Goal: Information Seeking & Learning: Learn about a topic

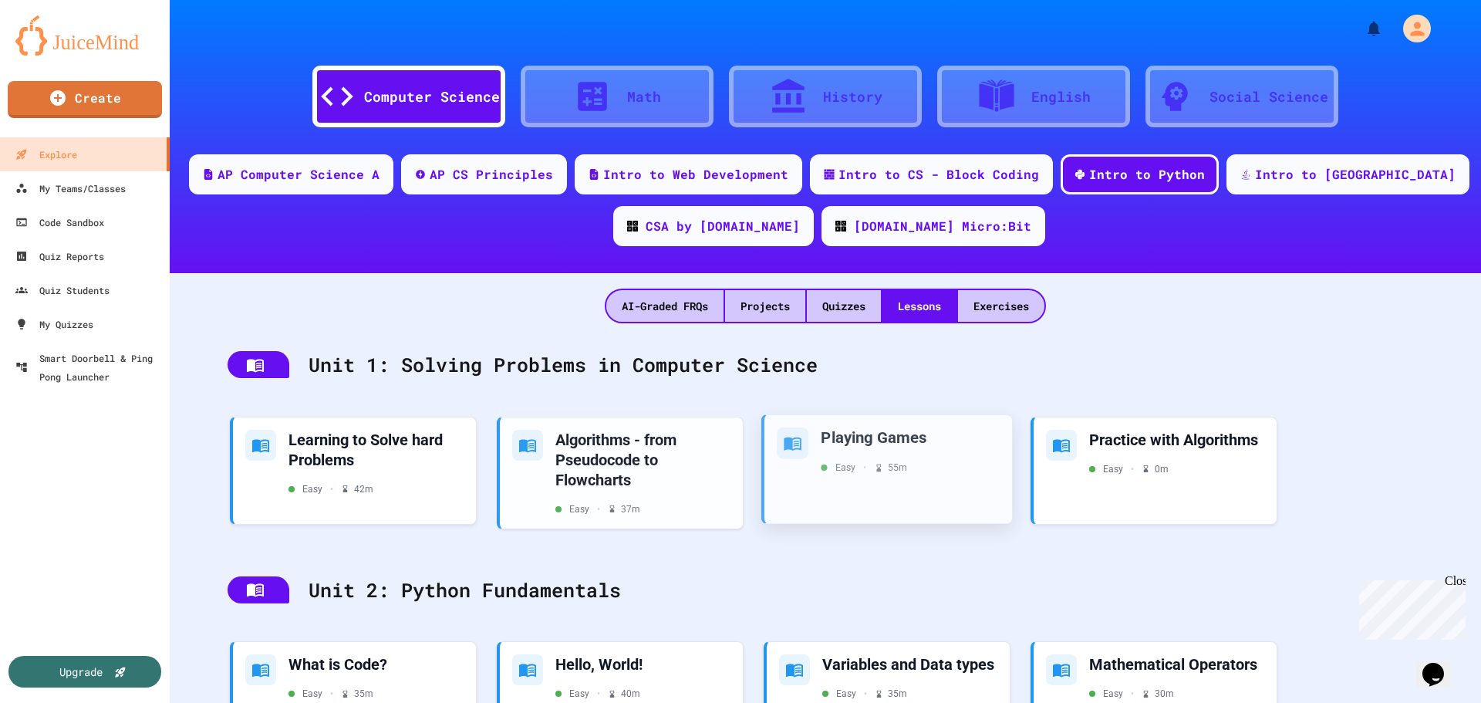
click at [824, 497] on div "Playing Games Easy • 55 m" at bounding box center [888, 468] width 248 height 109
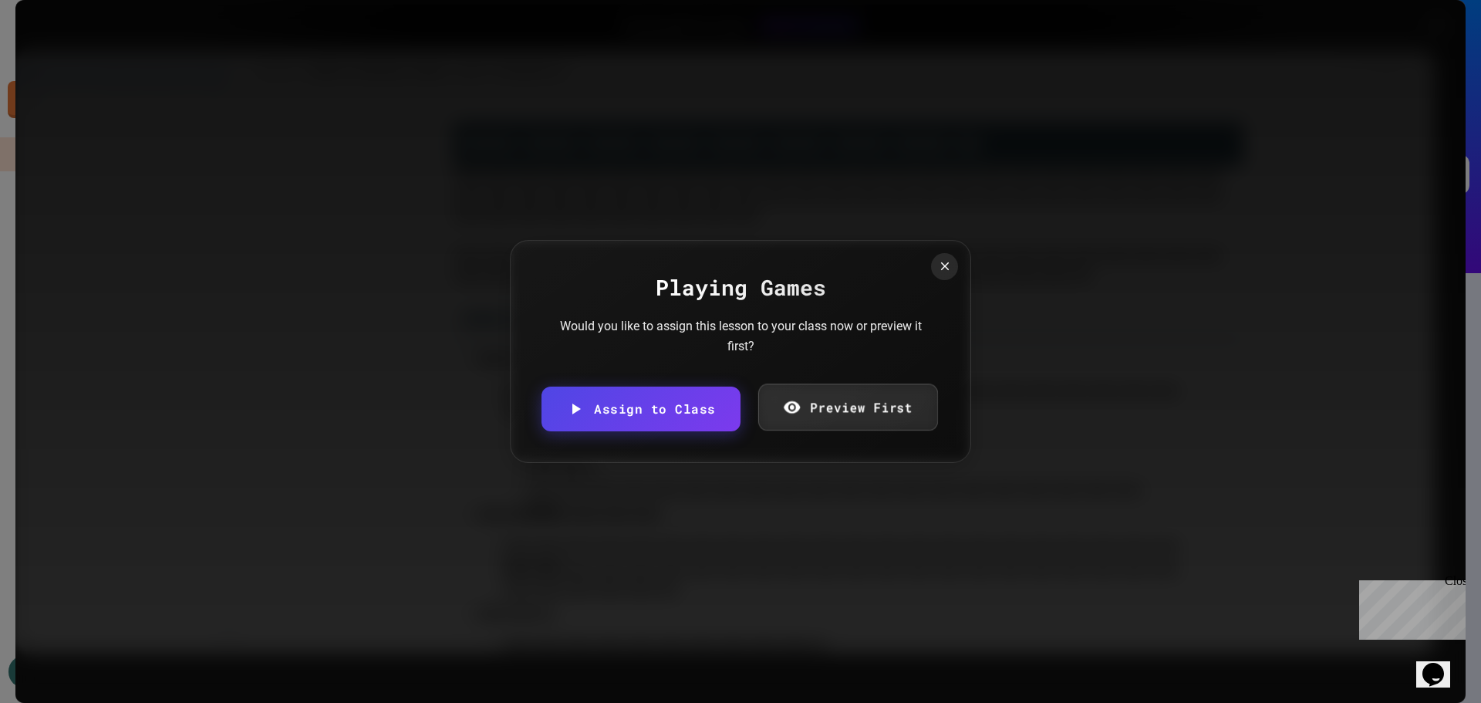
click at [819, 418] on link "Preview First" at bounding box center [847, 406] width 180 height 47
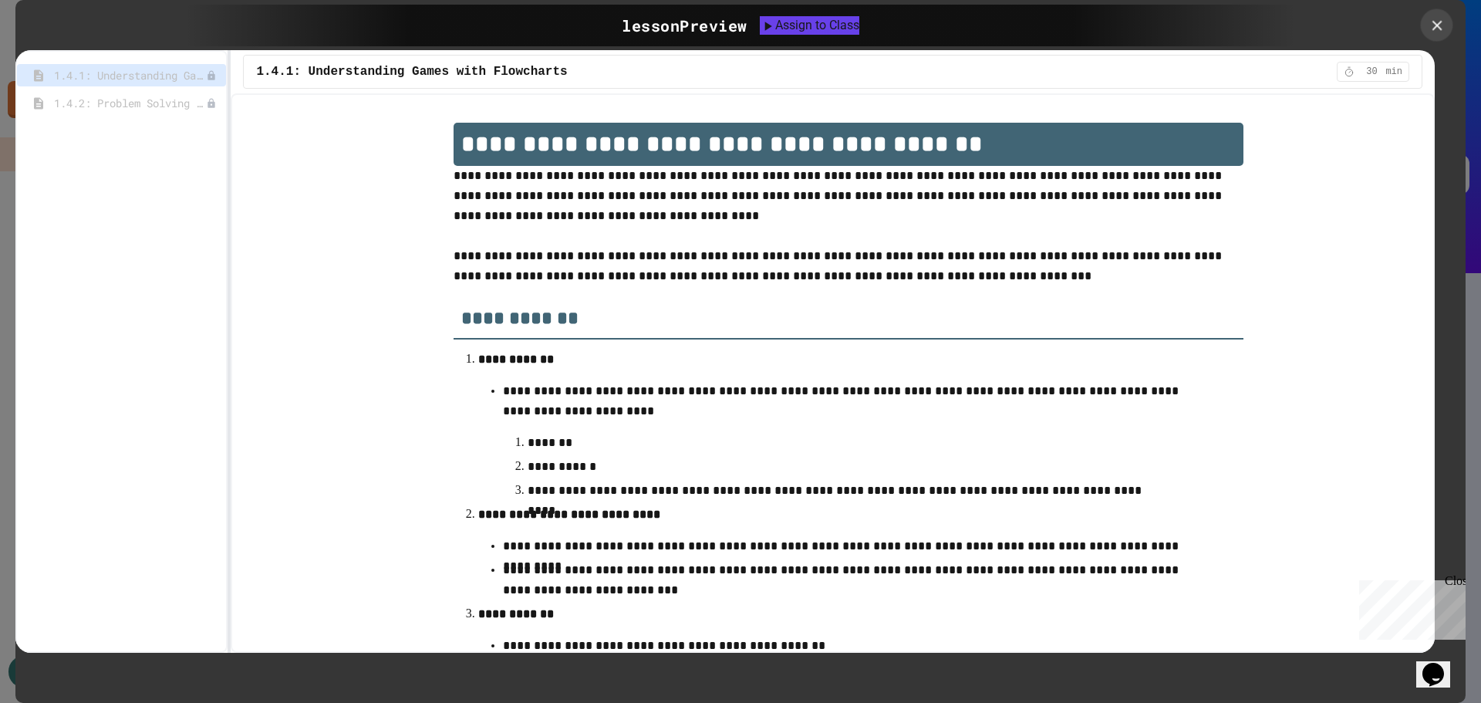
click at [1435, 24] on icon at bounding box center [1436, 25] width 10 height 10
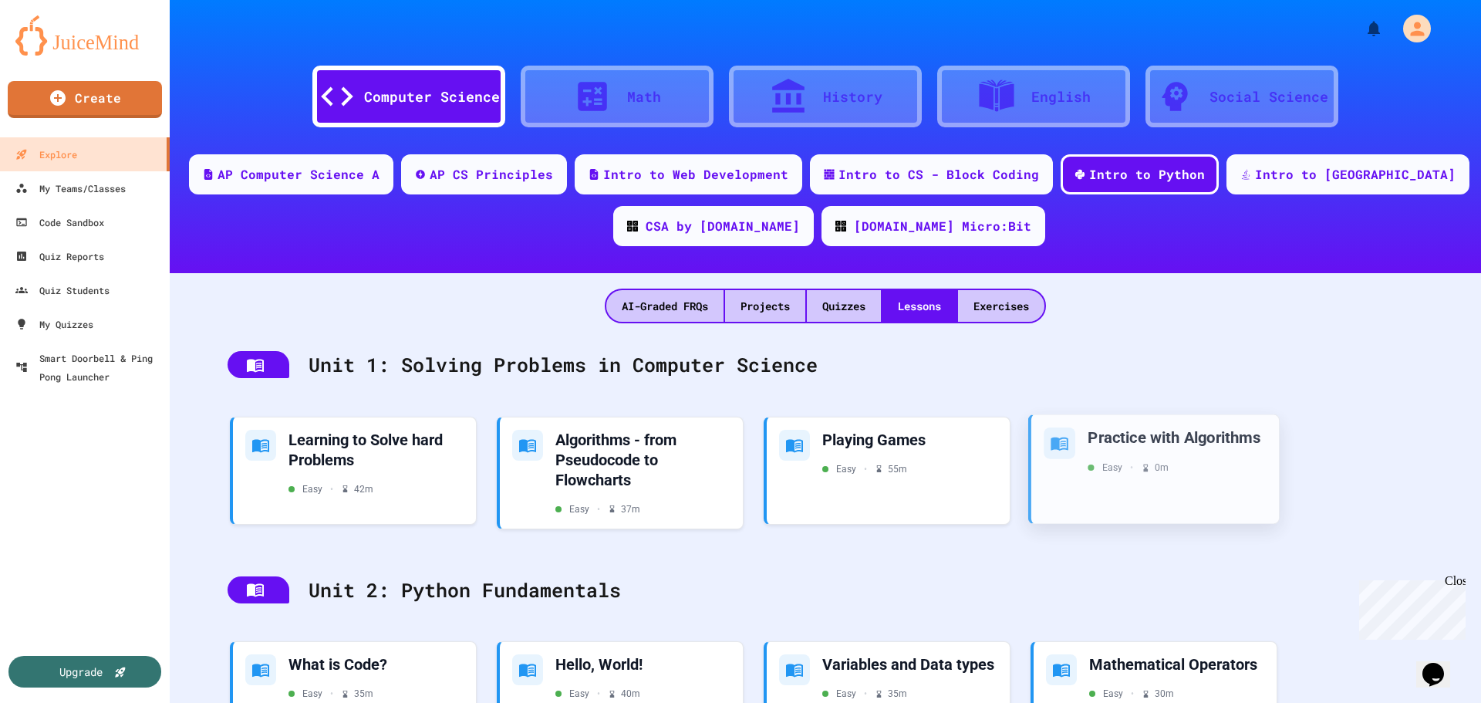
click at [1213, 467] on div "Easy • 0 m" at bounding box center [1177, 467] width 179 height 14
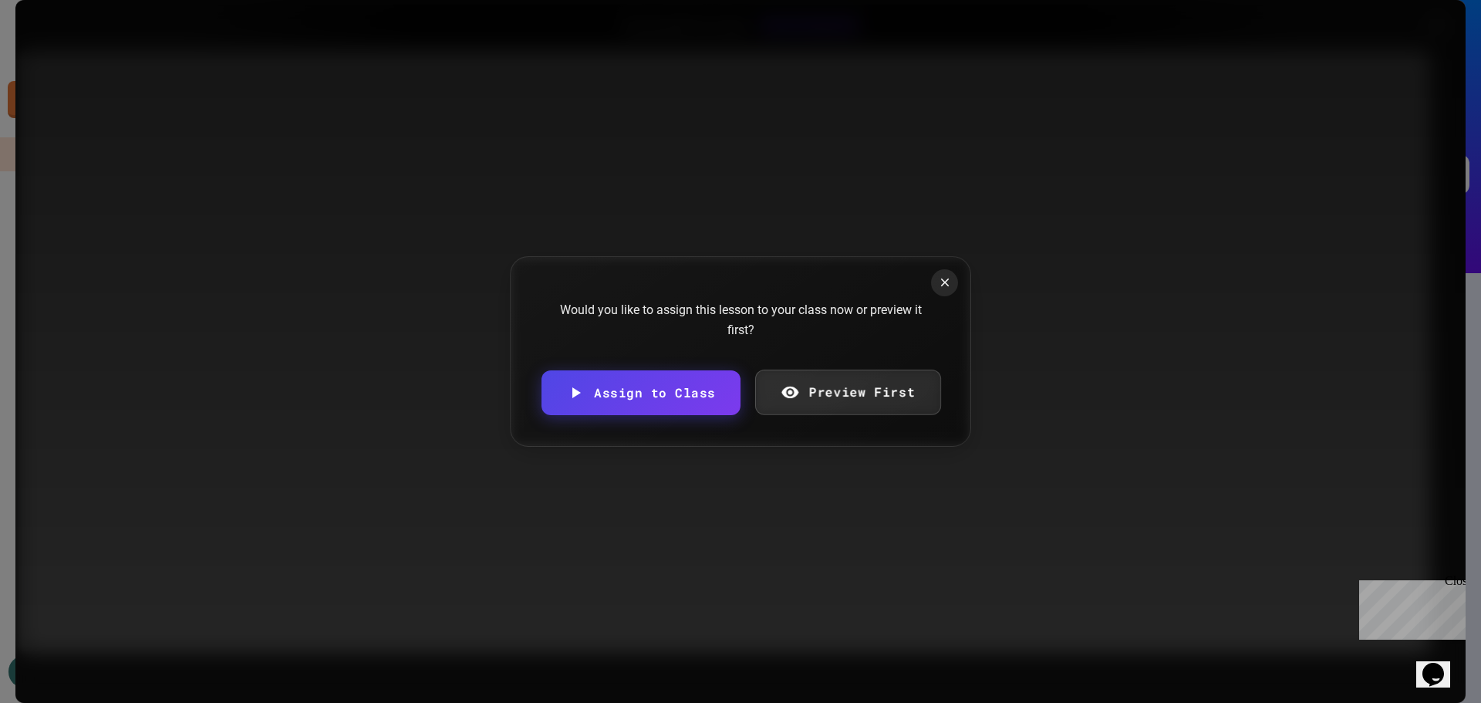
click at [892, 392] on link "Preview First" at bounding box center [847, 392] width 186 height 46
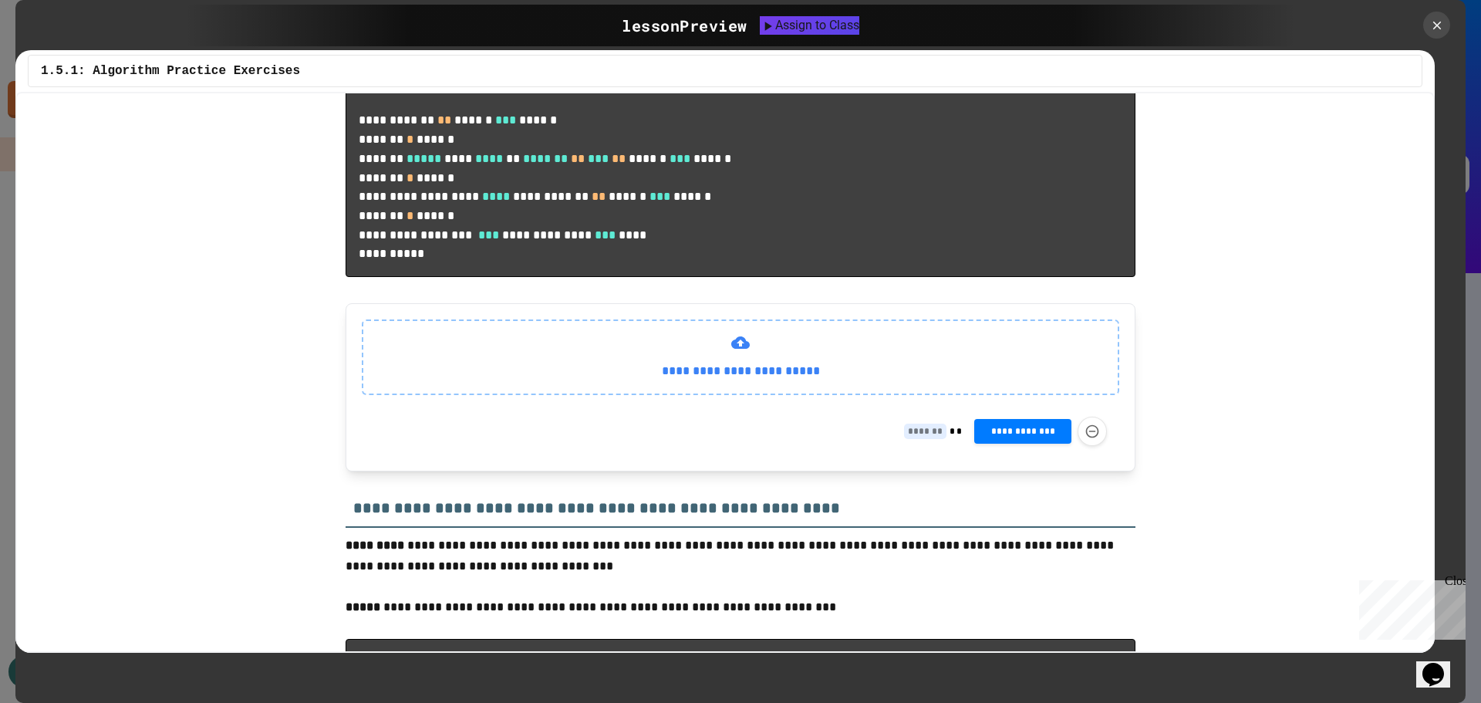
scroll to position [704, 0]
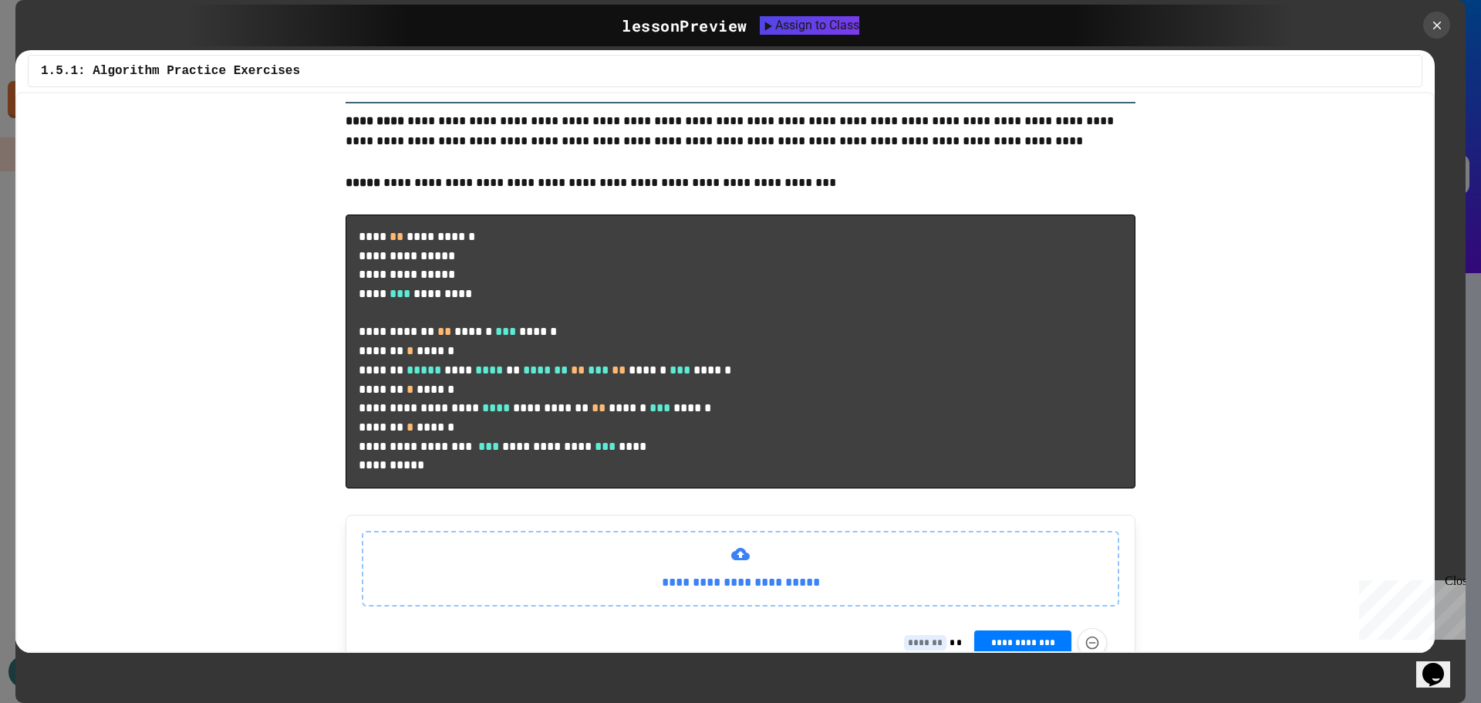
click at [1425, 29] on div at bounding box center [1436, 25] width 27 height 27
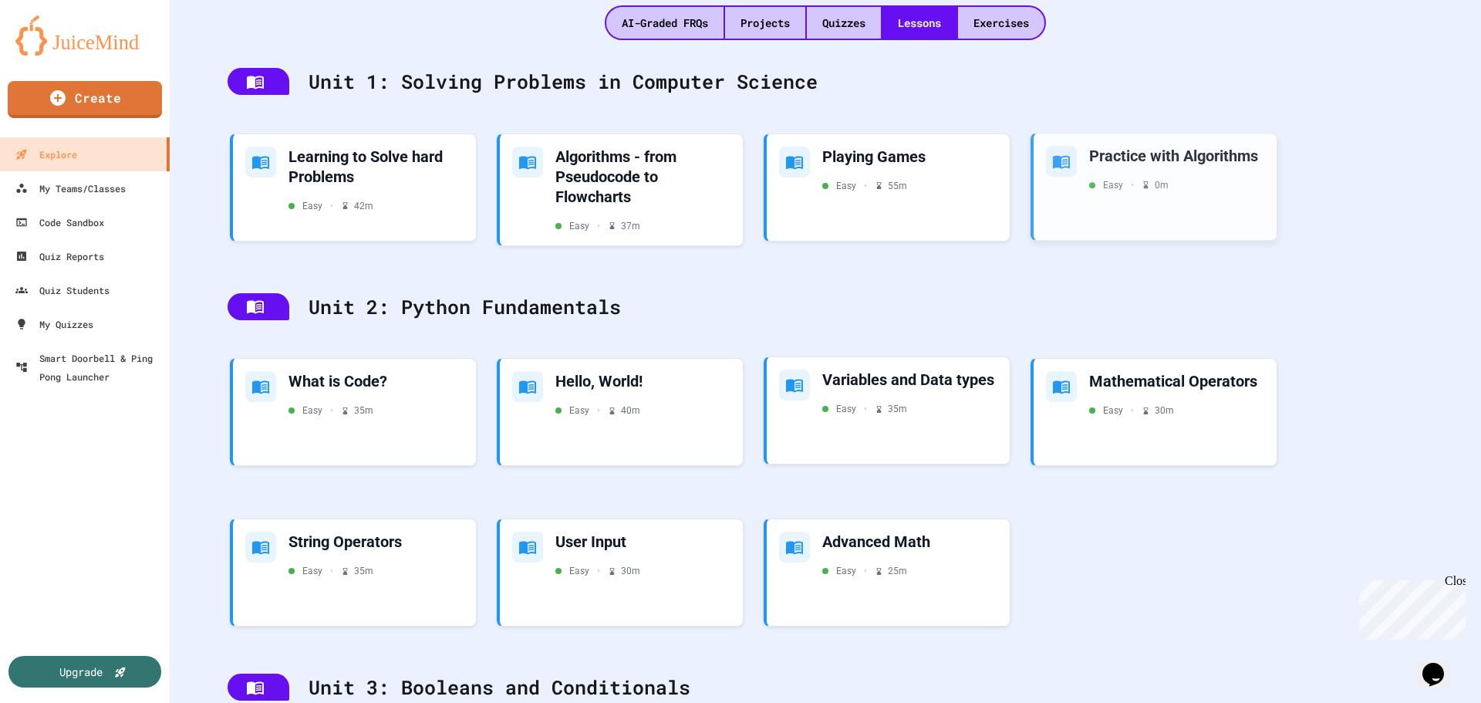
scroll to position [309, 0]
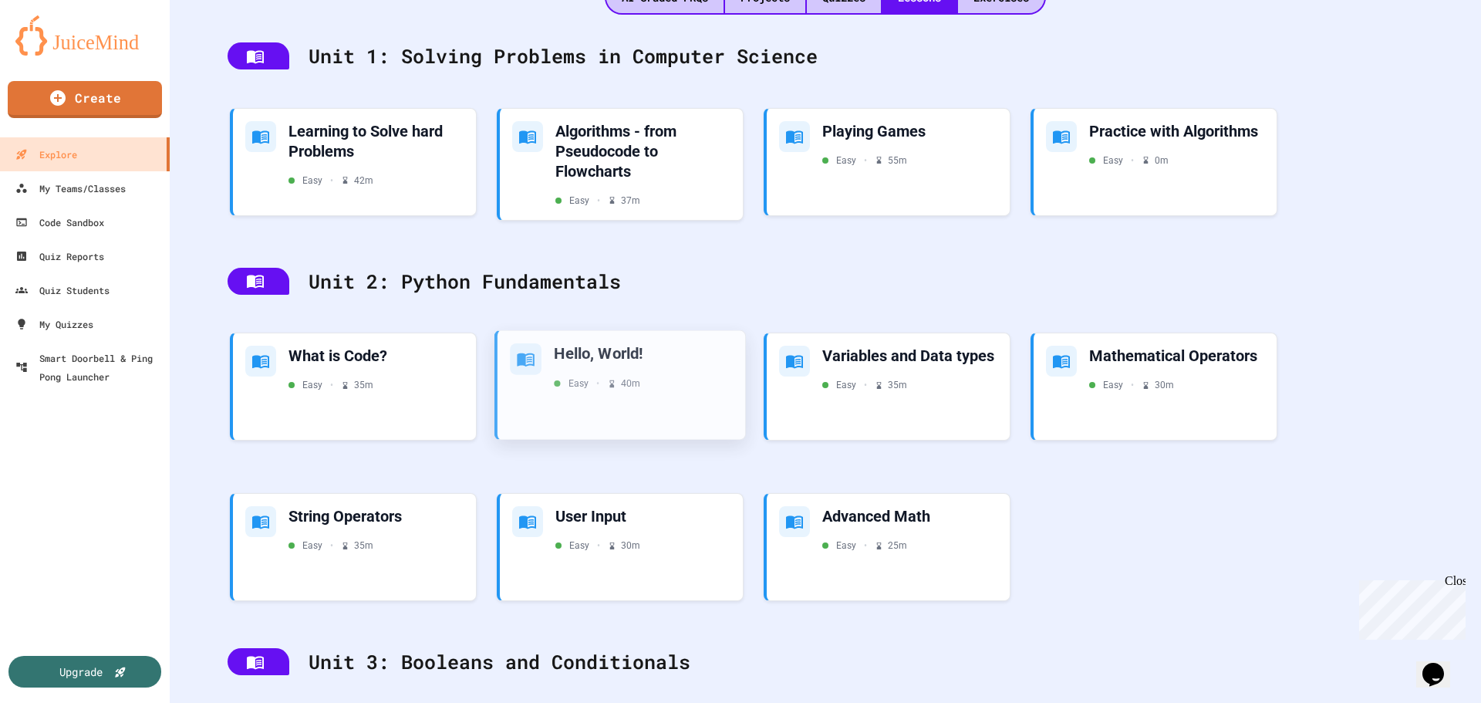
click at [738, 387] on div "Hello, World! Easy • 40 m" at bounding box center [621, 385] width 248 height 109
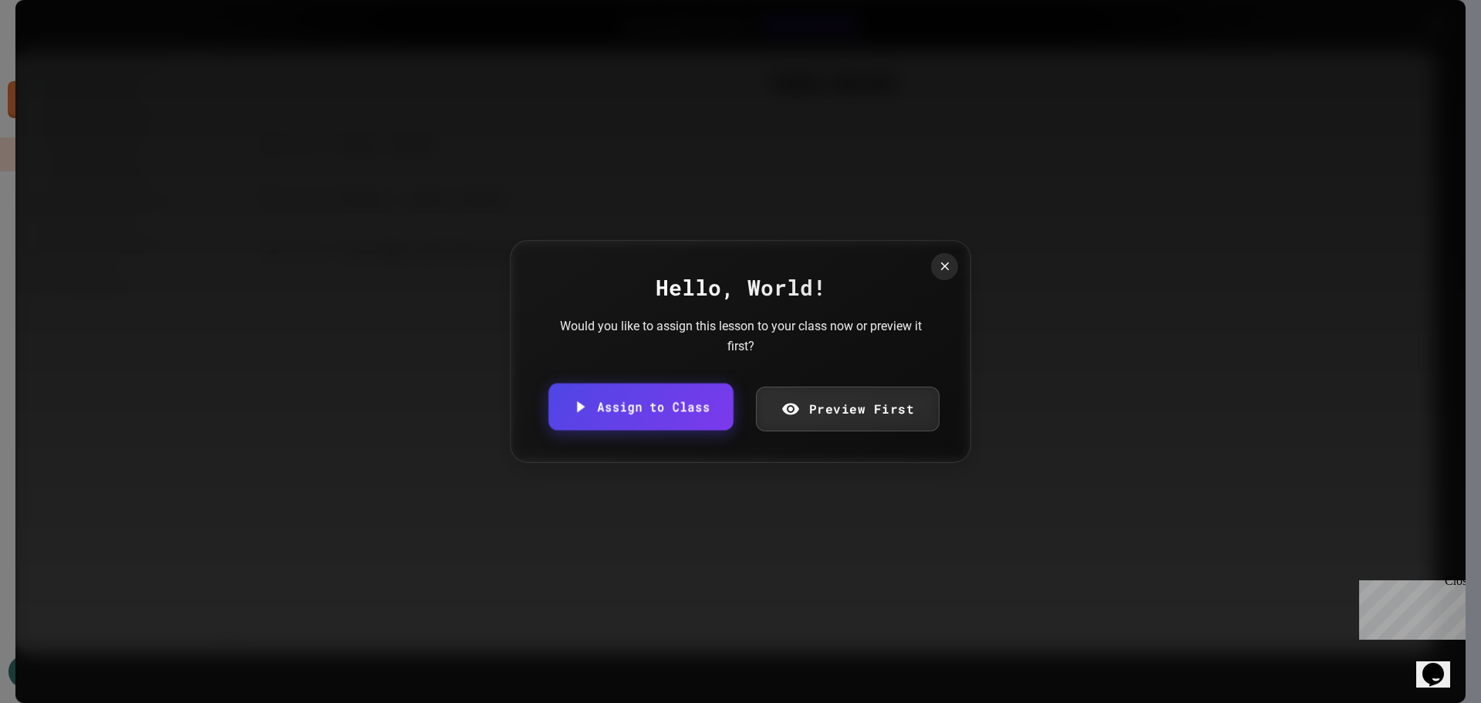
click at [818, 385] on div "Hello, World! Would you like to assign this lesson to your class now or preview…" at bounding box center [740, 351] width 461 height 223
click at [829, 410] on link "Preview First" at bounding box center [848, 408] width 184 height 45
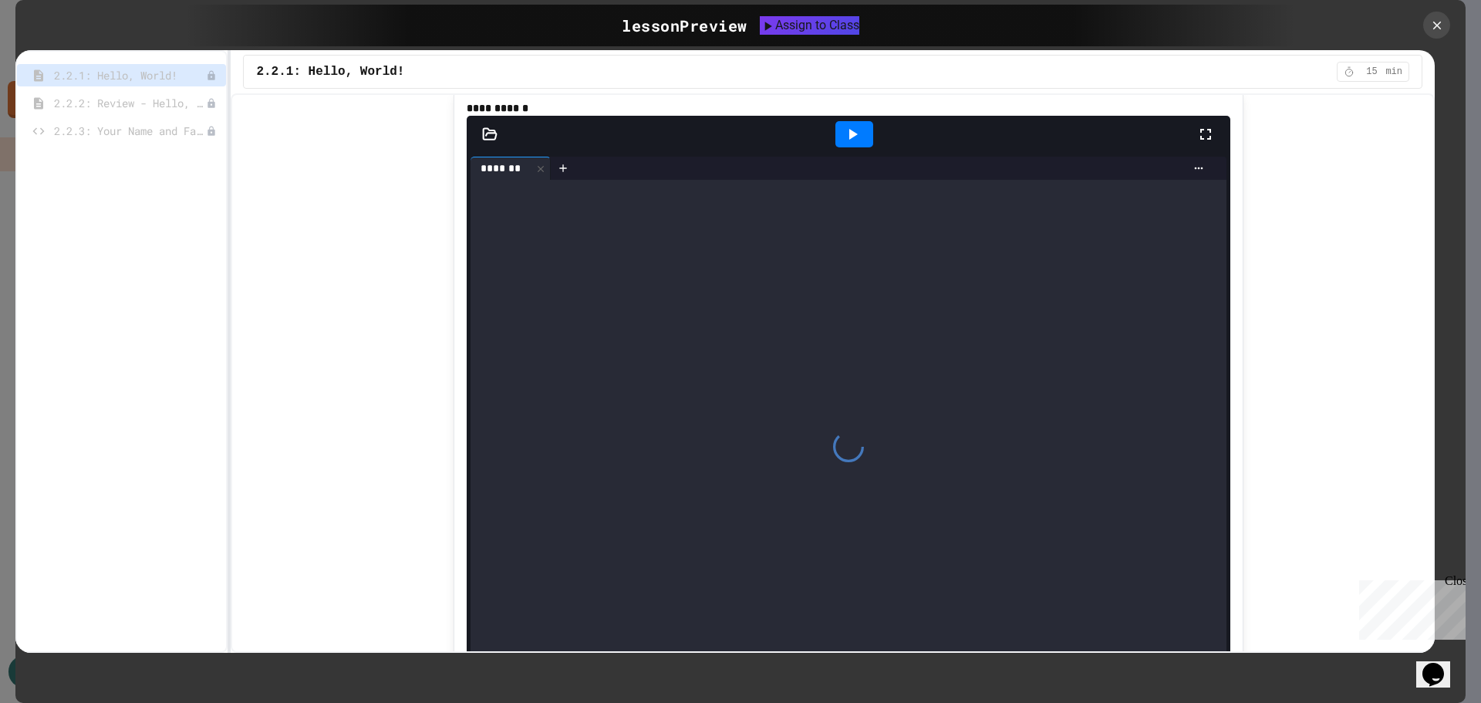
scroll to position [926, 0]
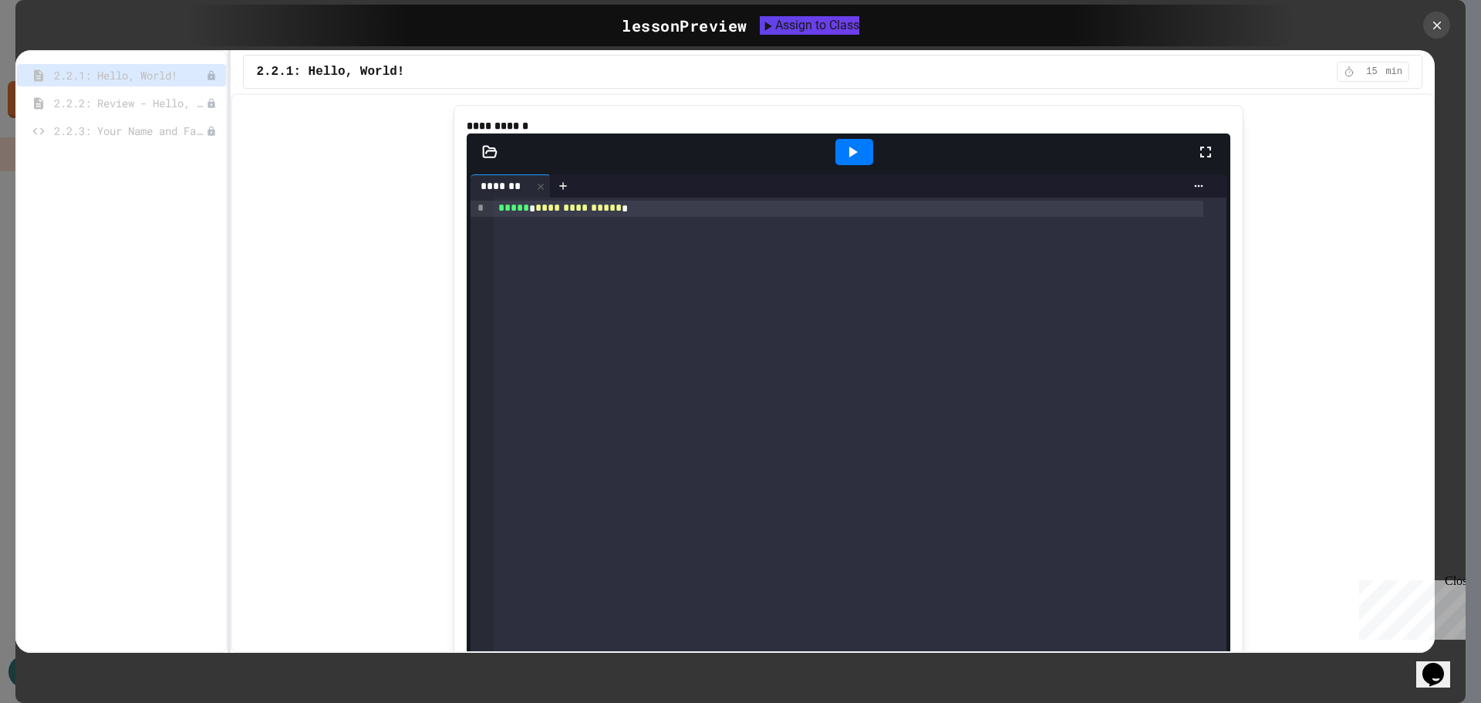
click at [693, 258] on div "**********" at bounding box center [860, 449] width 733 height 504
click at [843, 161] on icon at bounding box center [852, 152] width 19 height 19
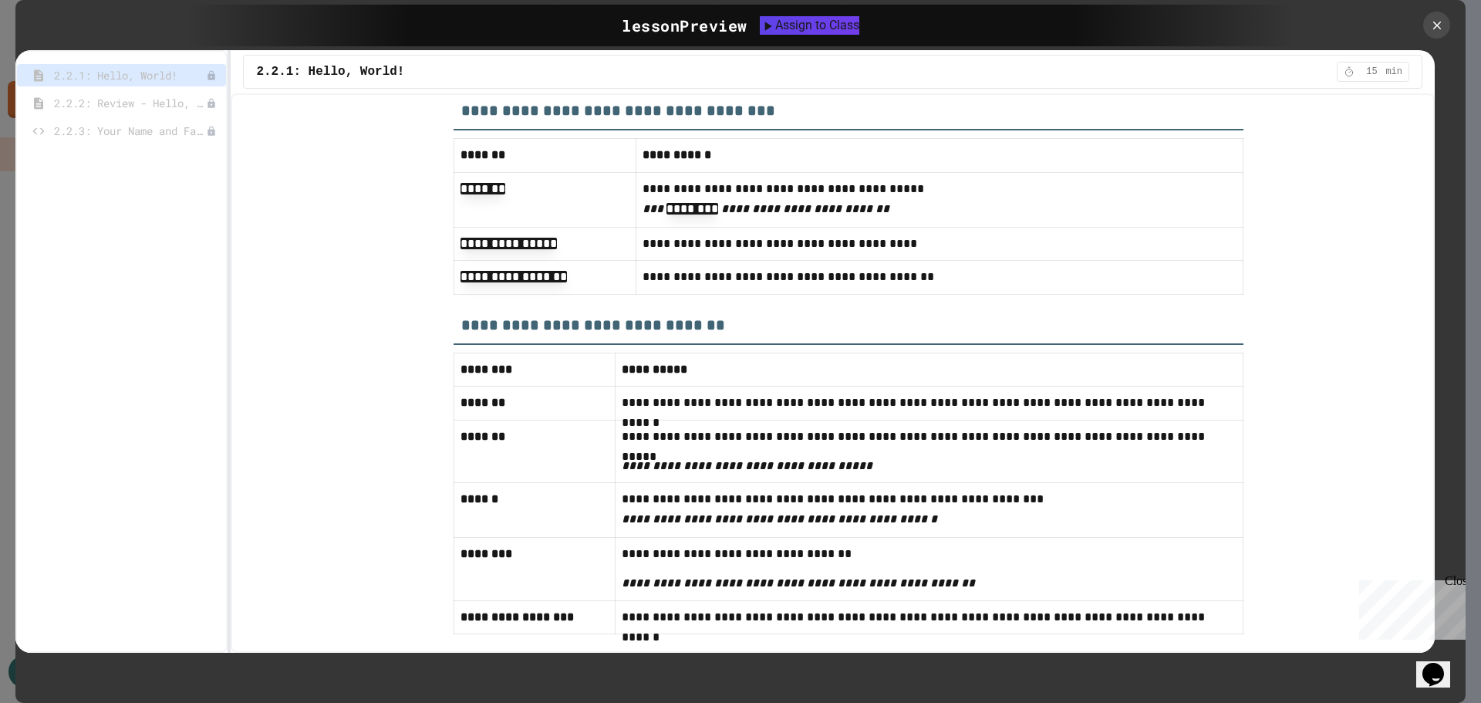
scroll to position [7718, 0]
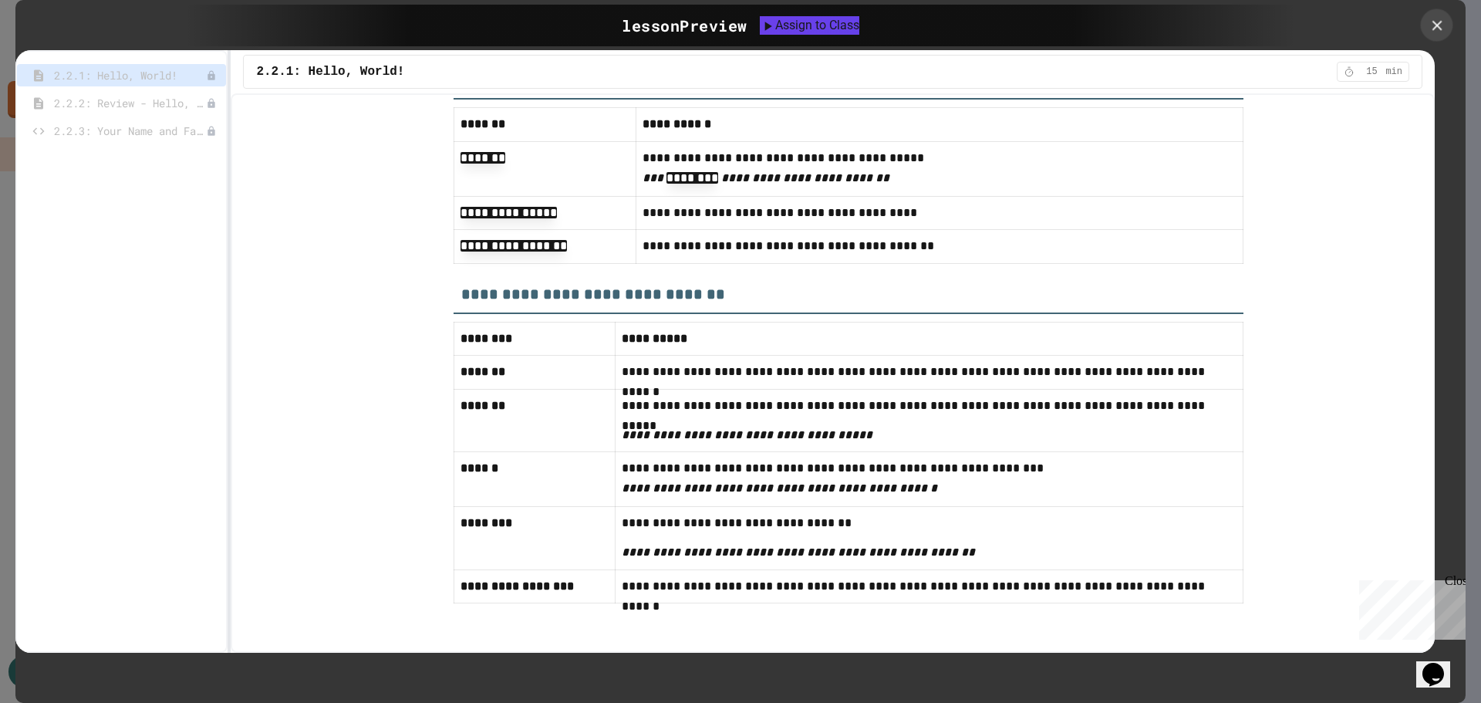
click at [1430, 29] on icon at bounding box center [1436, 25] width 17 height 17
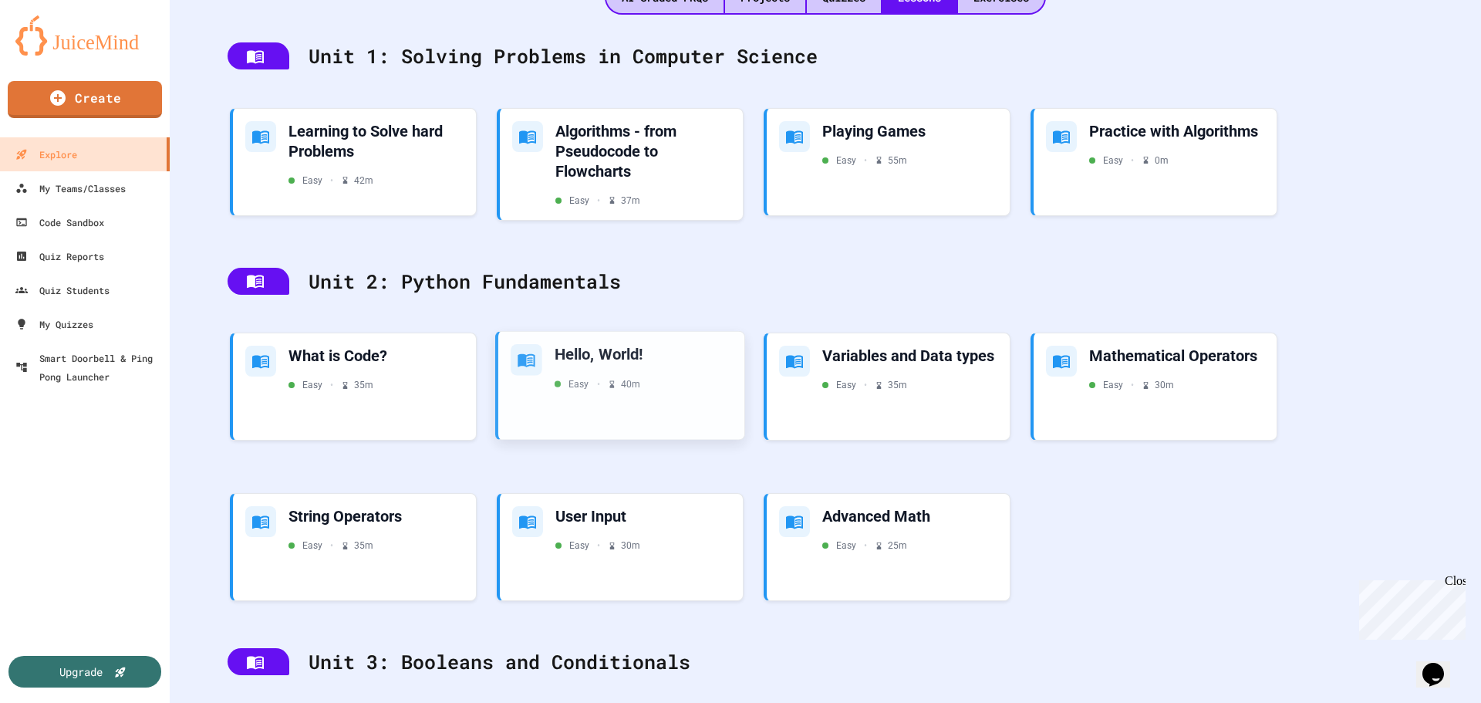
click at [726, 378] on div "Easy • 40 m" at bounding box center [643, 384] width 177 height 14
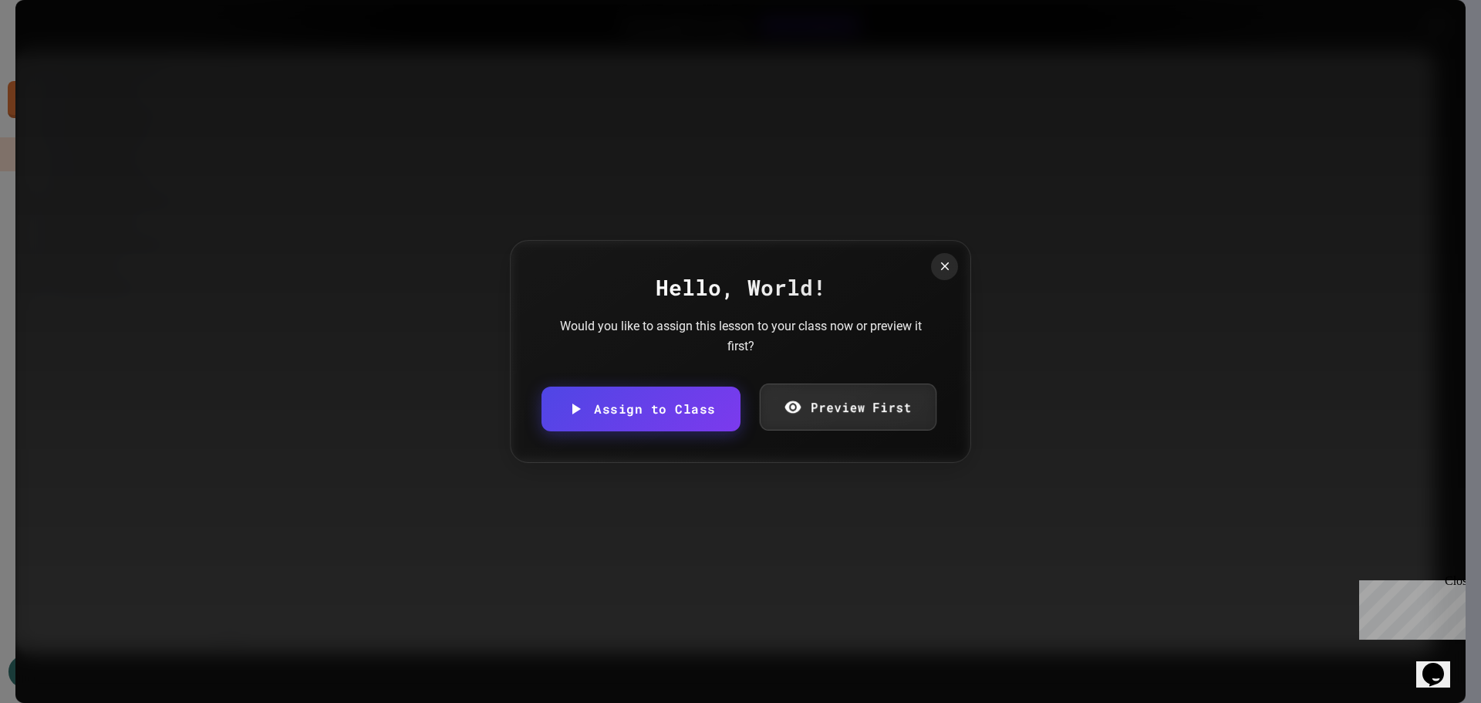
click at [876, 389] on link "Preview First" at bounding box center [847, 406] width 177 height 47
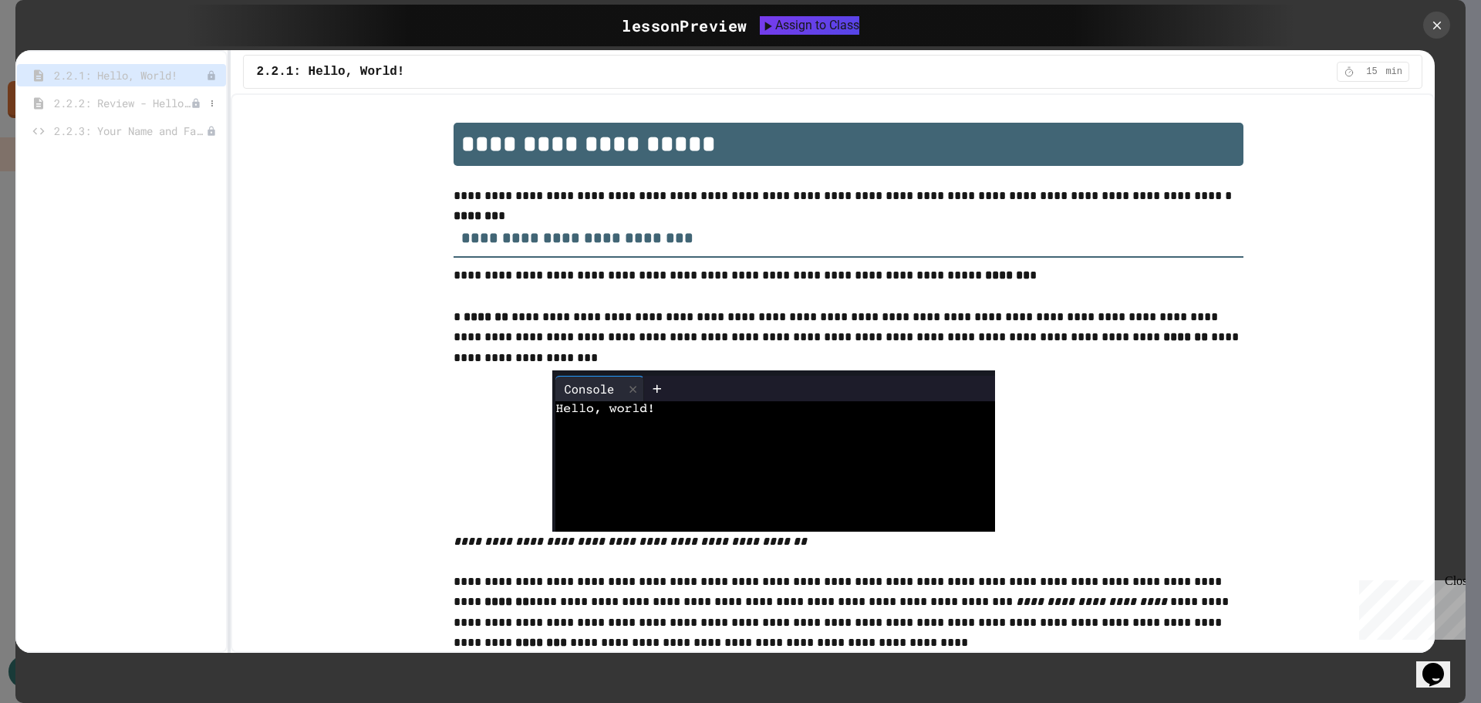
click at [140, 101] on span "2.2.2: Review - Hello, World!" at bounding box center [122, 103] width 137 height 16
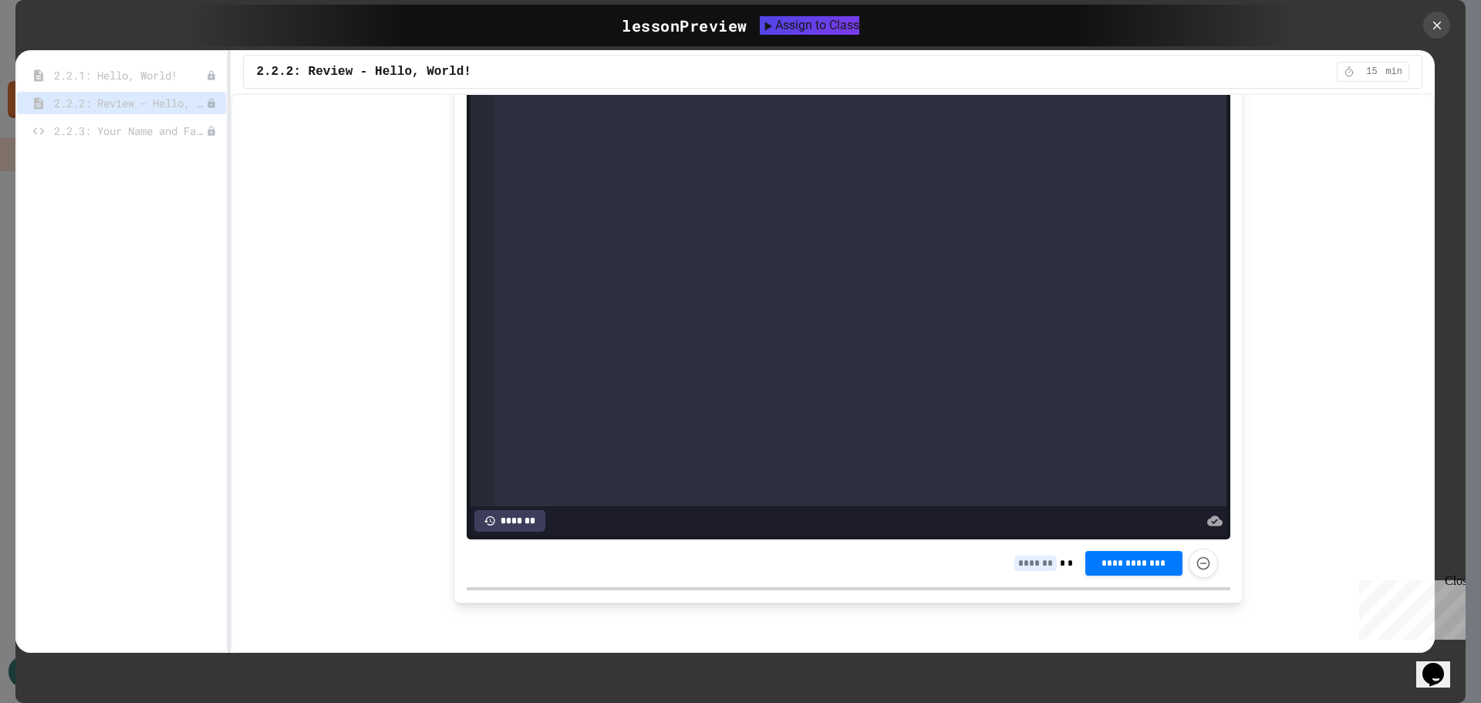
scroll to position [4000, 0]
click at [162, 130] on span "2.2.3: Your Name and Favorite Movie" at bounding box center [122, 131] width 137 height 16
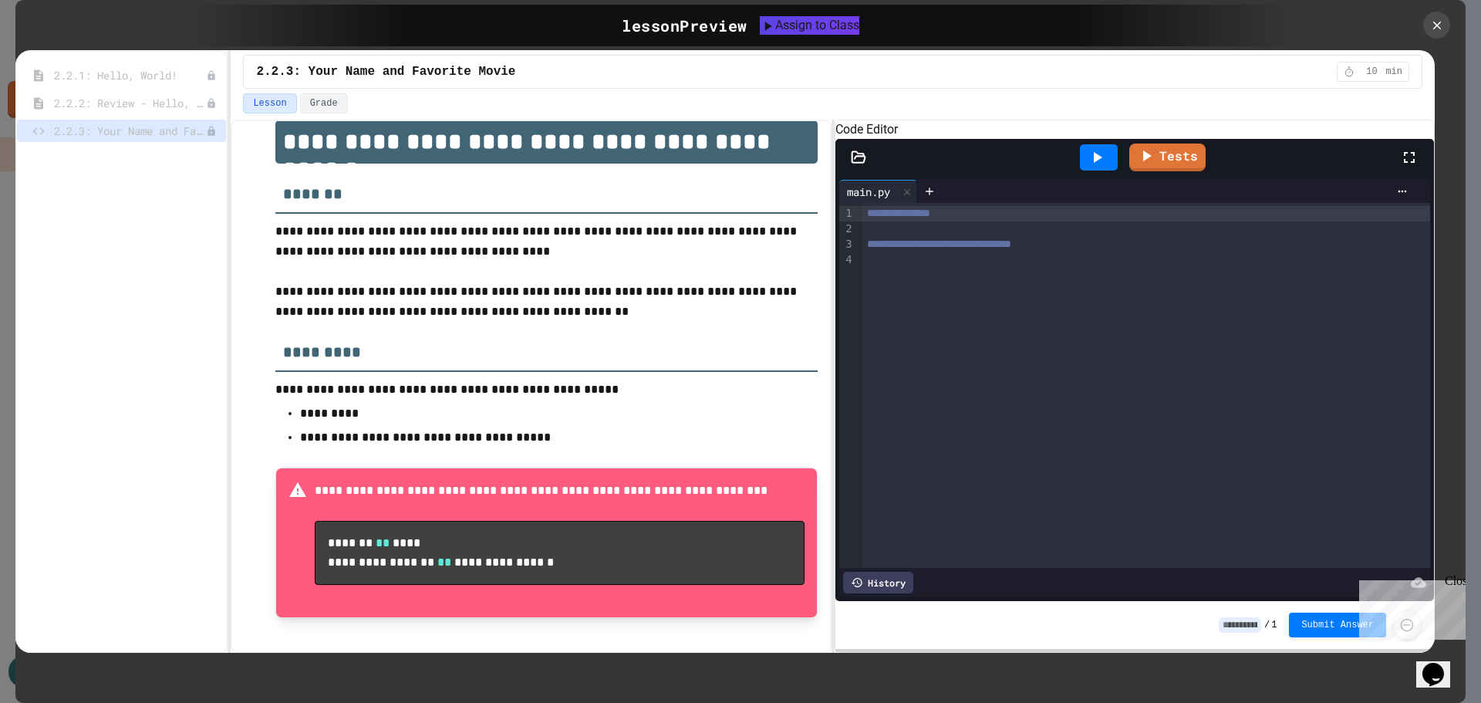
scroll to position [44, 0]
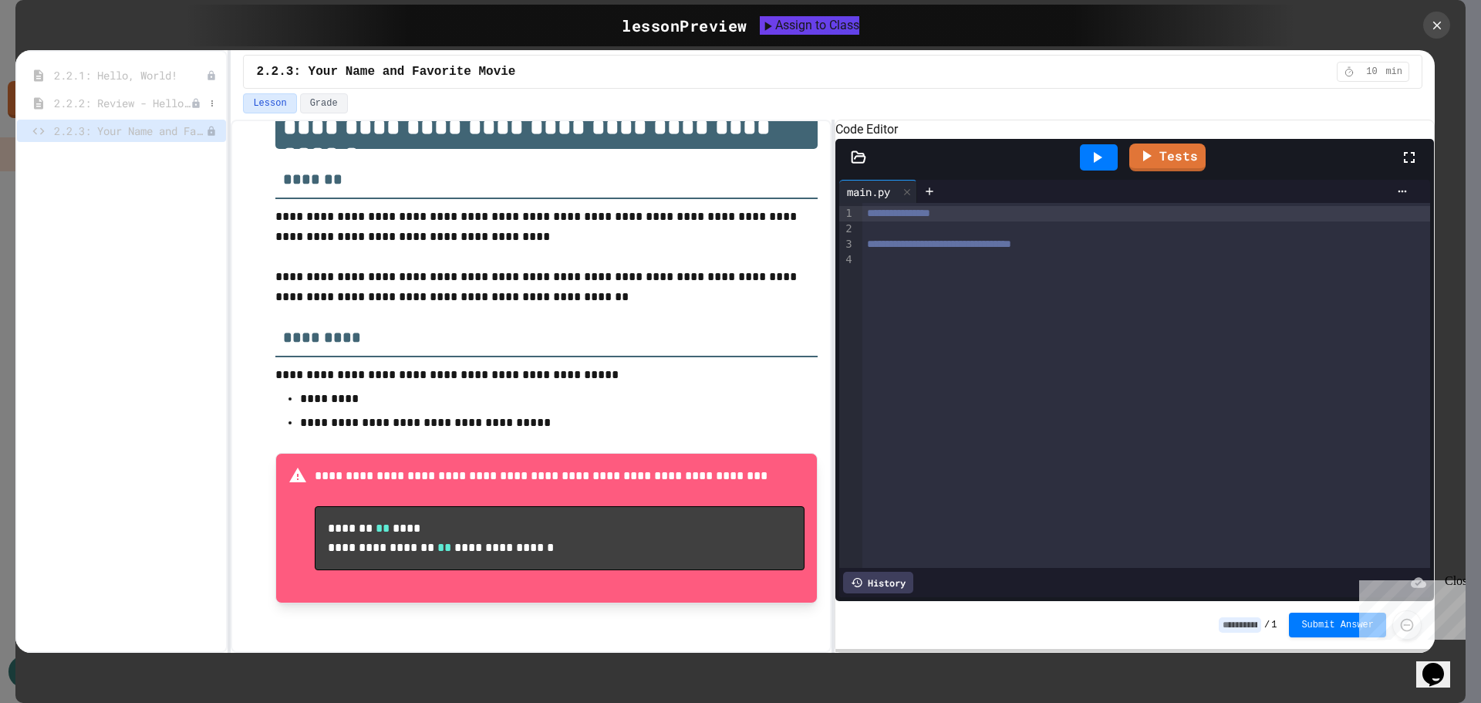
click at [140, 101] on span "2.2.2: Review - Hello, World!" at bounding box center [122, 103] width 137 height 16
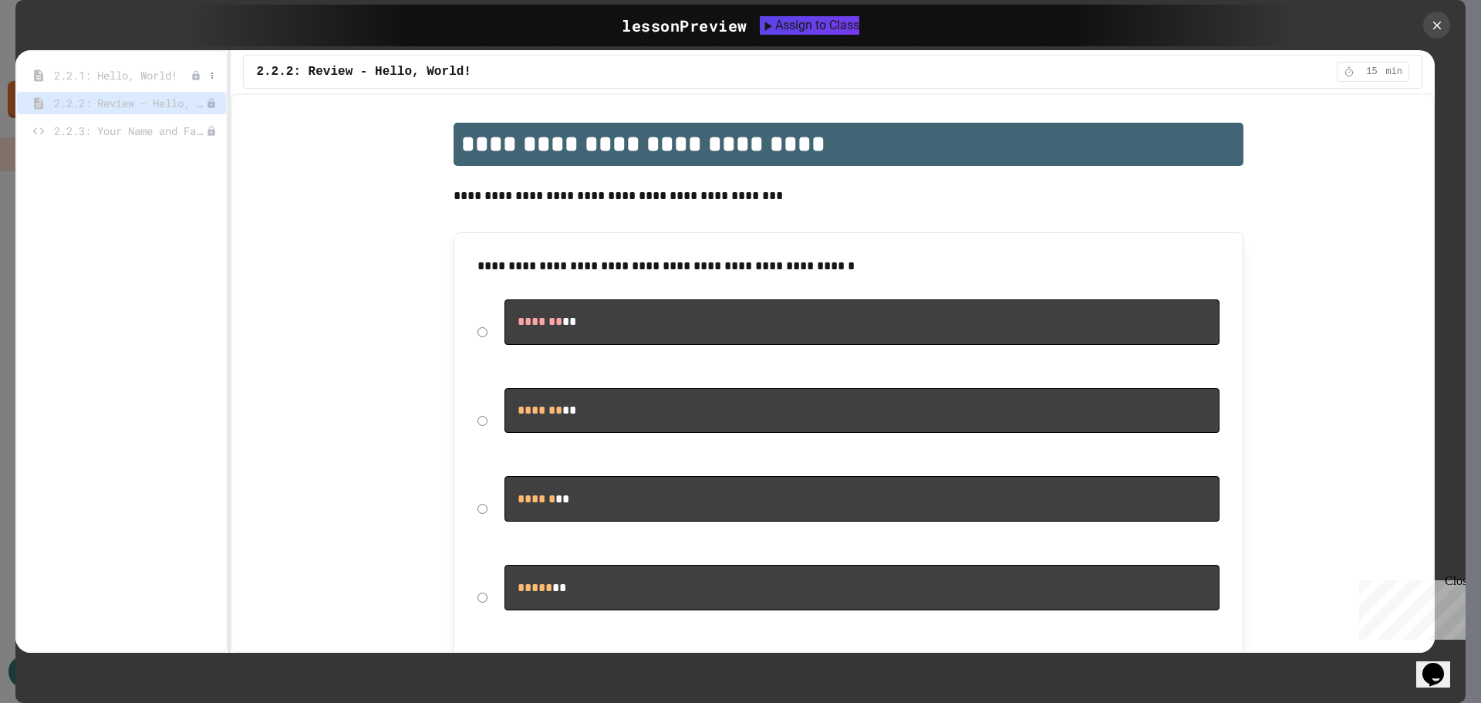
click at [142, 76] on span "2.2.1: Hello, World!" at bounding box center [122, 75] width 137 height 16
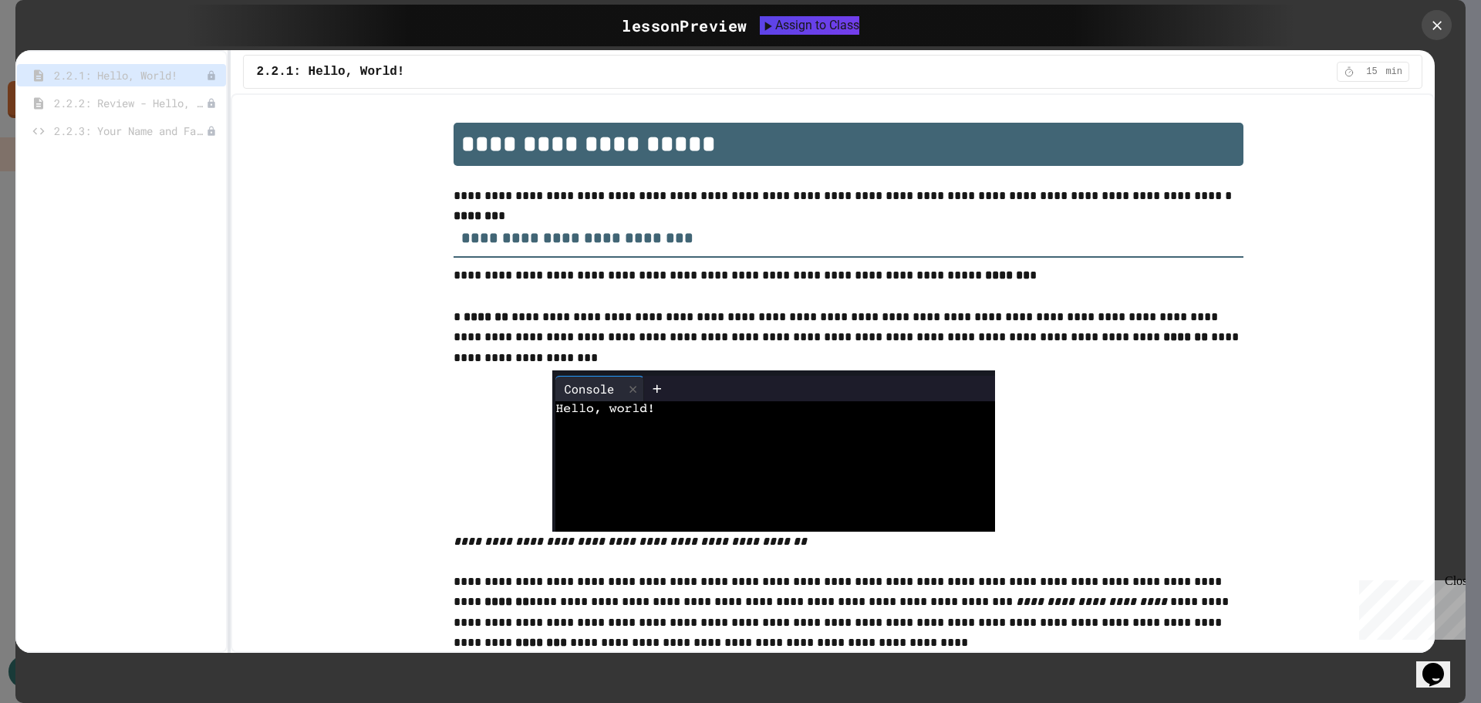
click at [1437, 20] on icon at bounding box center [1435, 24] width 15 height 15
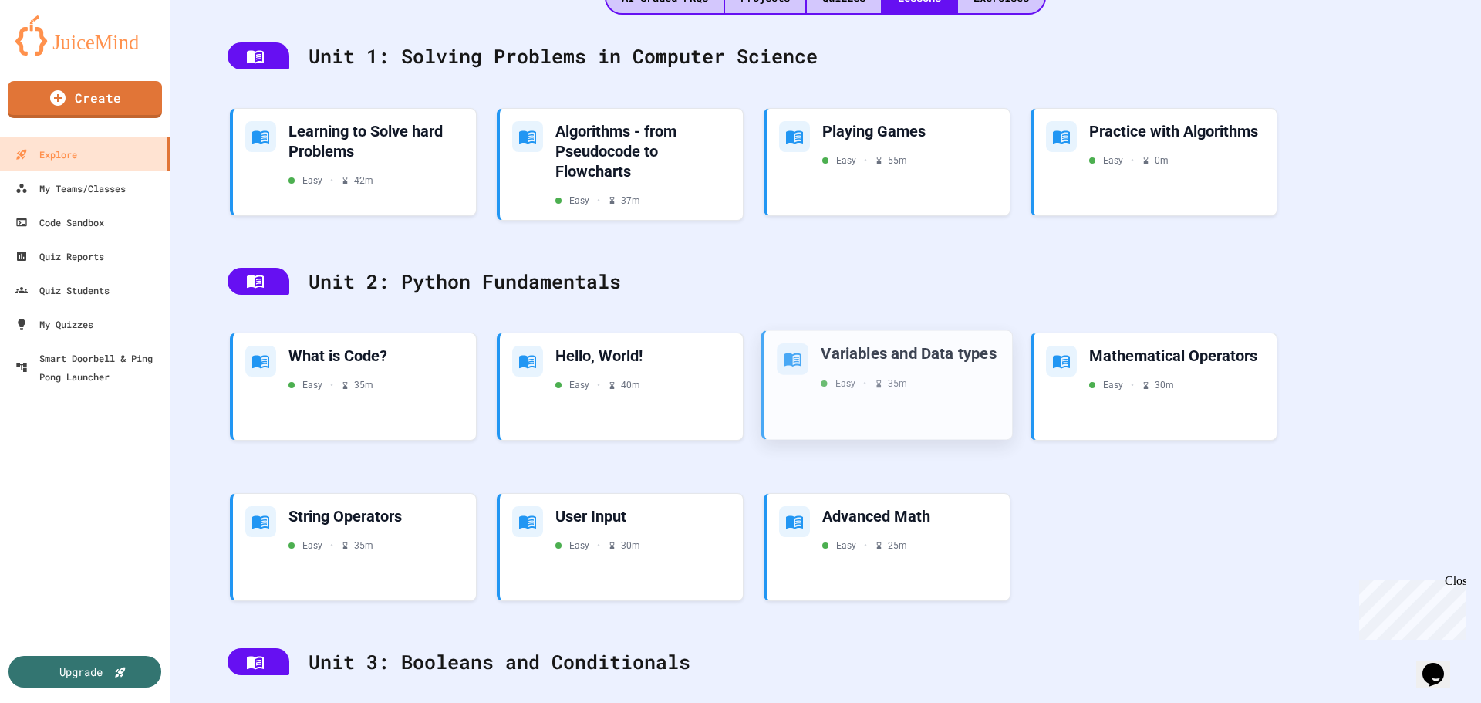
click at [939, 398] on div "Variables and Data types Easy • 35 m" at bounding box center [888, 385] width 248 height 109
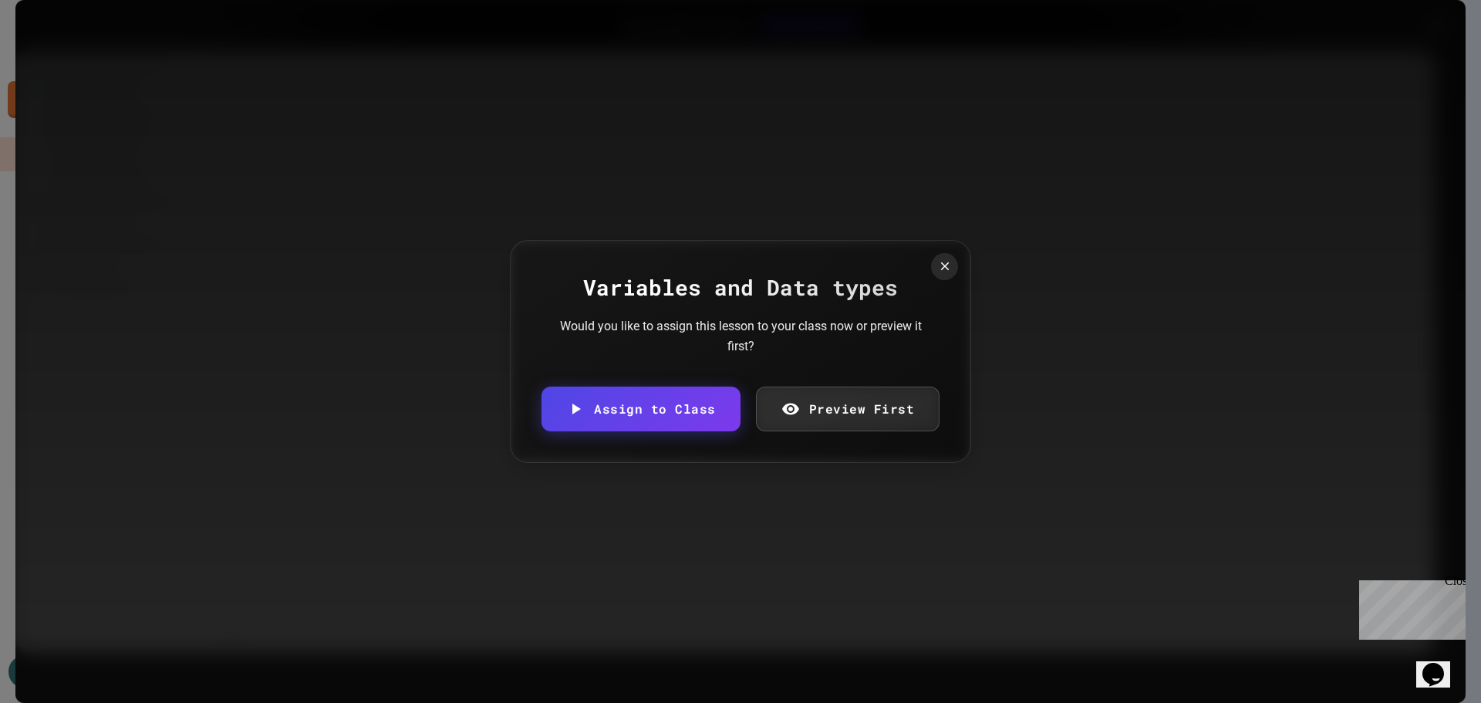
click at [945, 281] on div "Variables and Data types Would you like to assign this lesson to your class now…" at bounding box center [740, 351] width 461 height 223
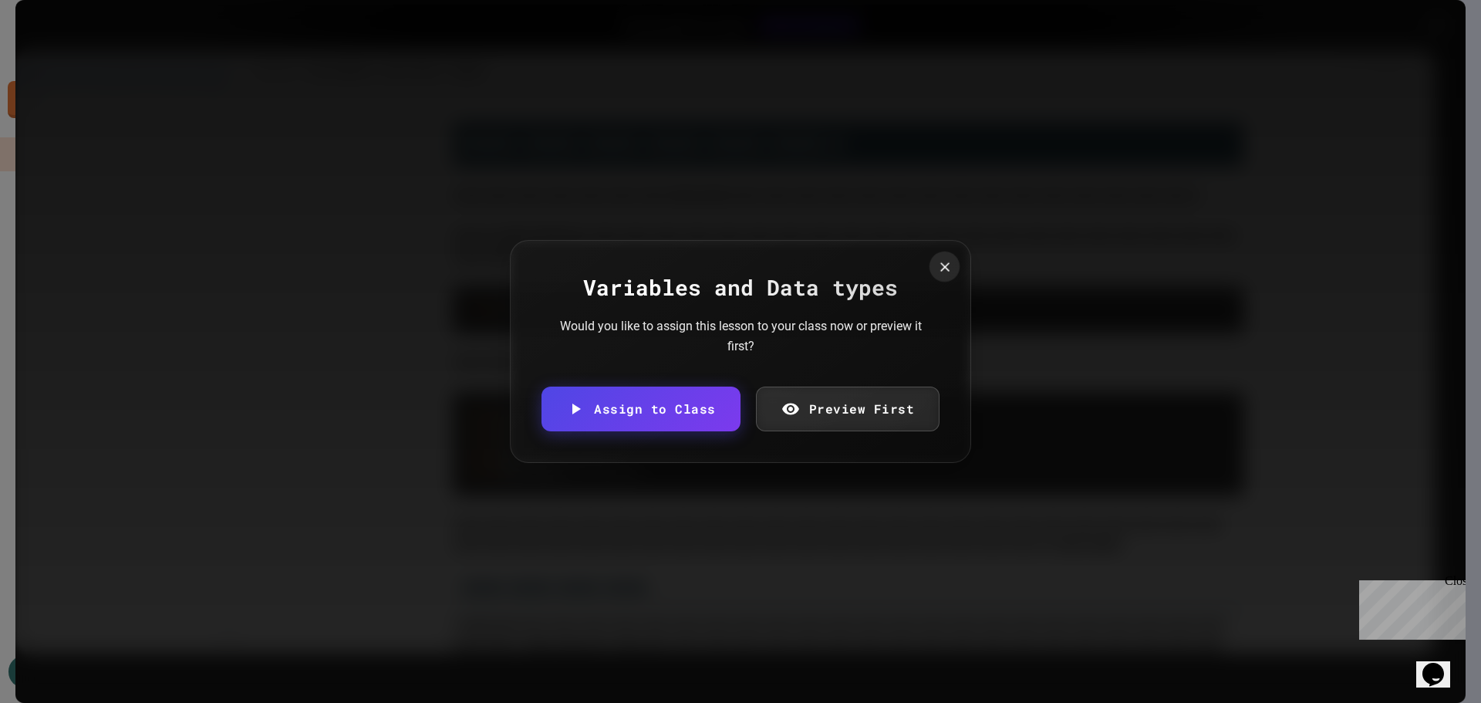
click at [936, 264] on icon at bounding box center [943, 265] width 15 height 15
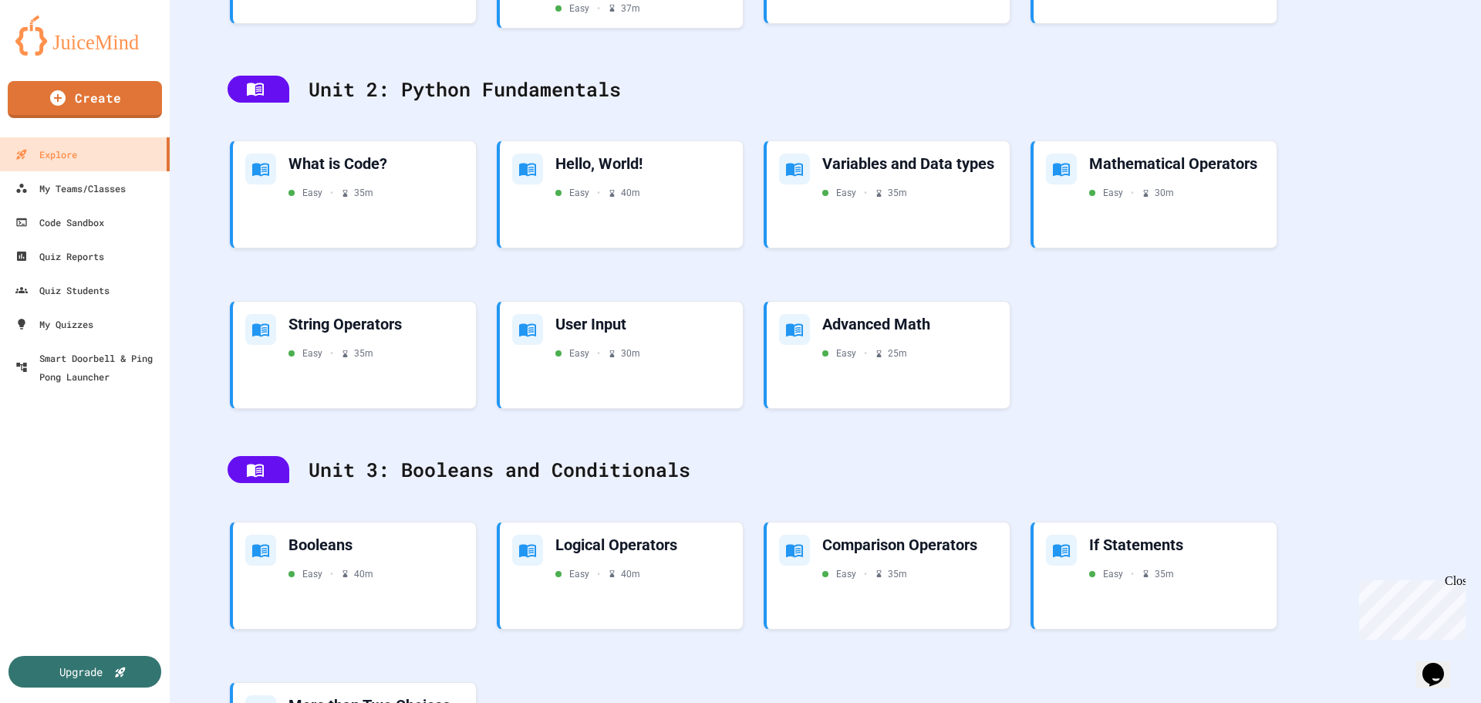
scroll to position [463, 0]
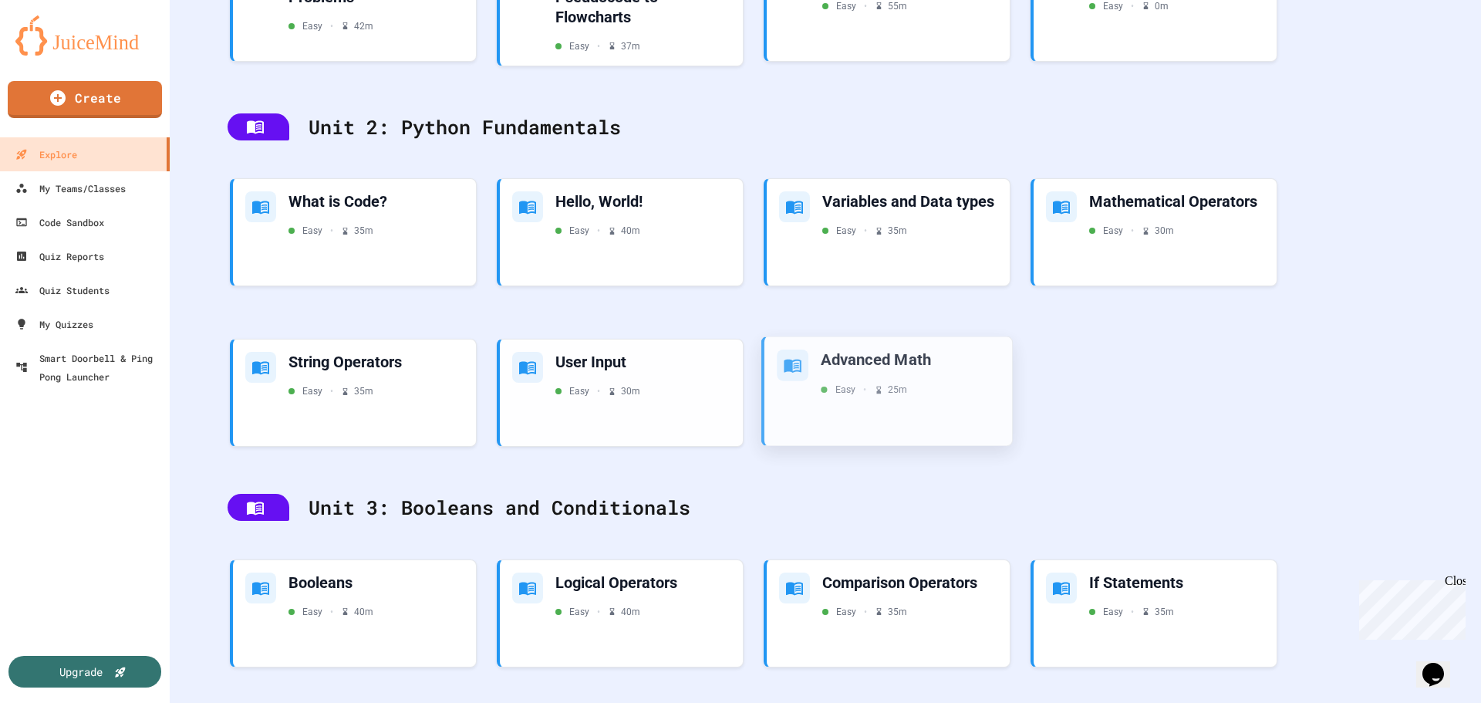
click at [832, 420] on div "Advanced Math Easy • 25 m" at bounding box center [888, 391] width 248 height 109
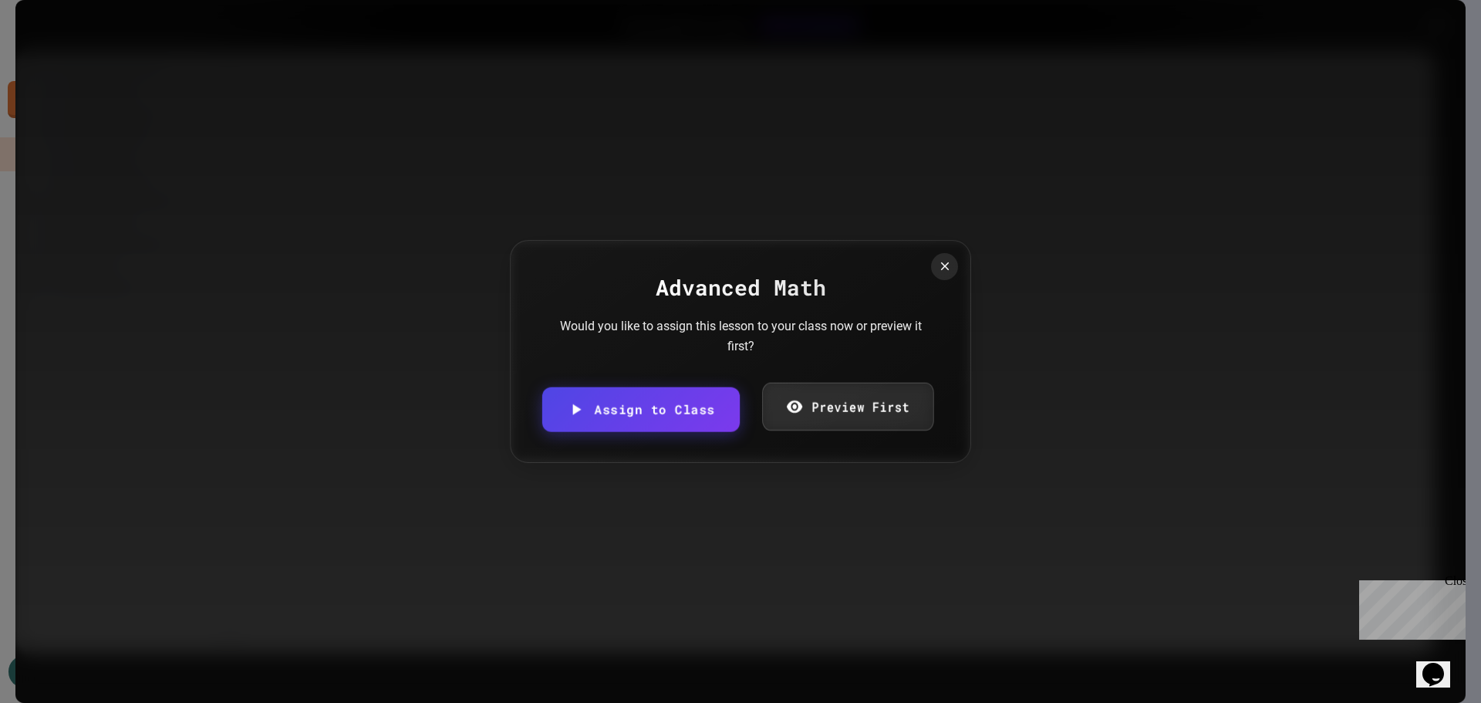
click at [803, 410] on link "Preview First" at bounding box center [847, 407] width 171 height 48
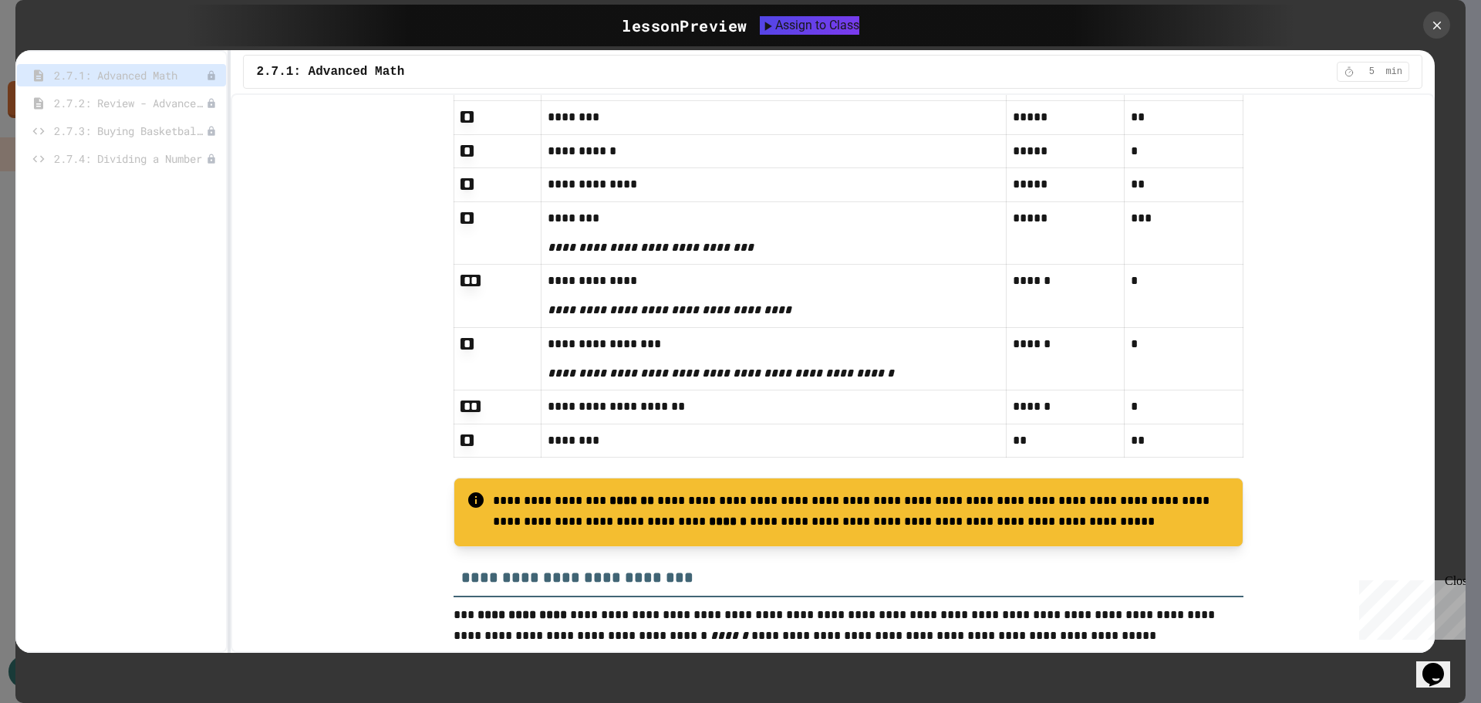
scroll to position [1697, 0]
